Goal: Task Accomplishment & Management: Use online tool/utility

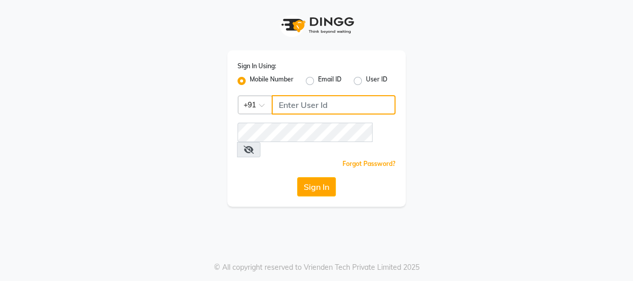
click at [312, 102] on input "Username" at bounding box center [334, 104] width 124 height 19
type input "7499539835"
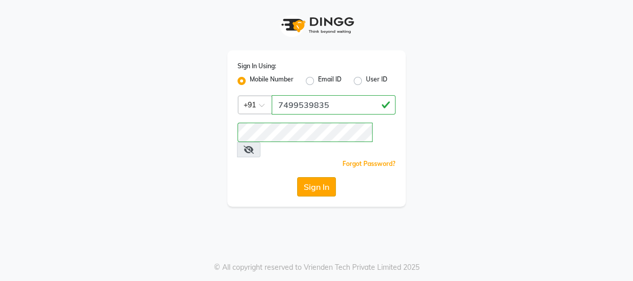
click at [321, 177] on button "Sign In" at bounding box center [316, 186] width 39 height 19
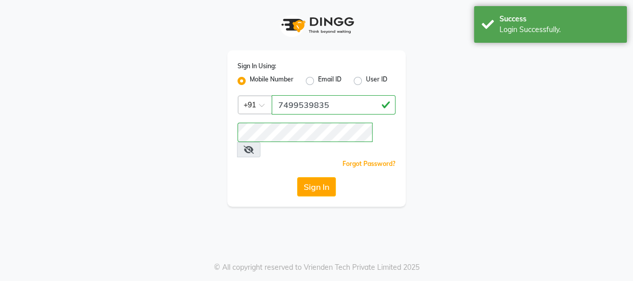
select select "service"
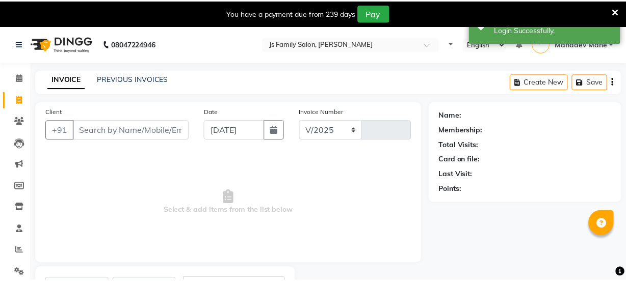
scroll to position [9, 0]
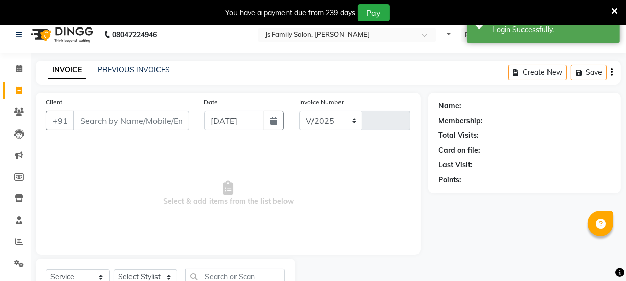
select select "3729"
type input "6835"
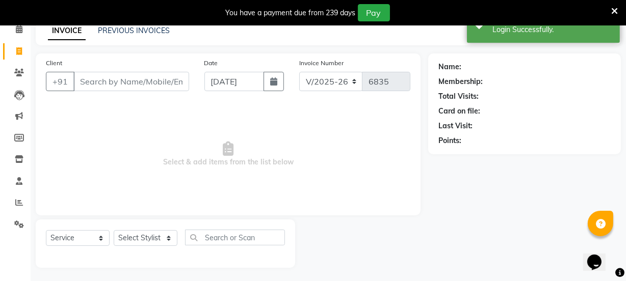
scroll to position [51, 0]
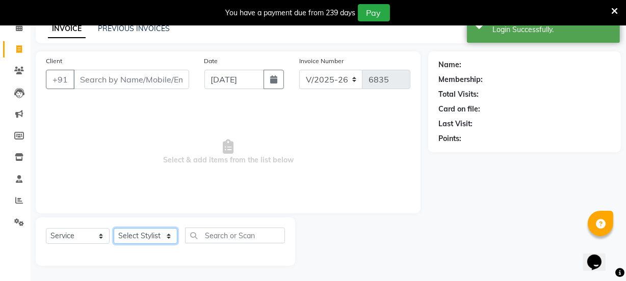
click at [134, 230] on select "Select Stylist [PERSON_NAME] Vaidyakar [PERSON_NAME] [PERSON_NAME] Mane Mosin […" at bounding box center [146, 236] width 64 height 16
click at [88, 239] on select "Select Service Product Membership Package Voucher Prepaid Gift Card" at bounding box center [78, 236] width 64 height 16
click at [88, 238] on select "Select Service Product Membership Package Voucher Prepaid Gift Card" at bounding box center [78, 236] width 64 height 16
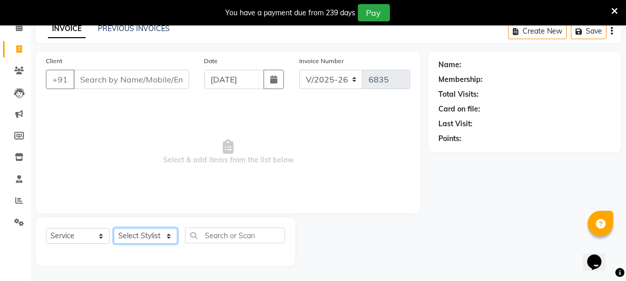
click at [139, 235] on select "Select Stylist [PERSON_NAME] Vaidyakar [PERSON_NAME] [PERSON_NAME] Mane Mosin […" at bounding box center [146, 236] width 64 height 16
select select "87505"
click at [114, 228] on select "Select Stylist Chetan Dipak Vaidyakar Huda Jolly kokan n Mahadev Mane Mosin ans…" at bounding box center [146, 236] width 64 height 16
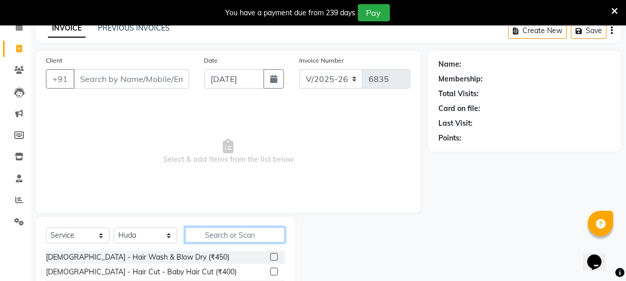
click at [209, 236] on input "text" at bounding box center [235, 235] width 100 height 16
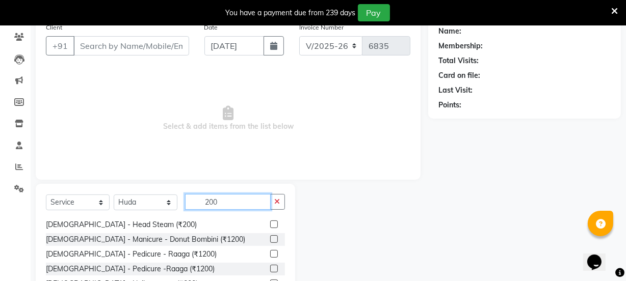
scroll to position [14, 0]
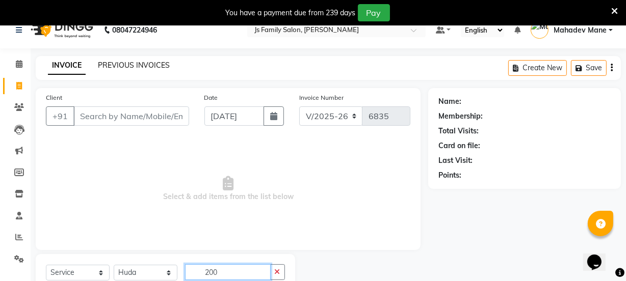
type input "200"
click at [113, 64] on link "PREVIOUS INVOICES" at bounding box center [134, 65] width 72 height 9
